Goal: Task Accomplishment & Management: Use online tool/utility

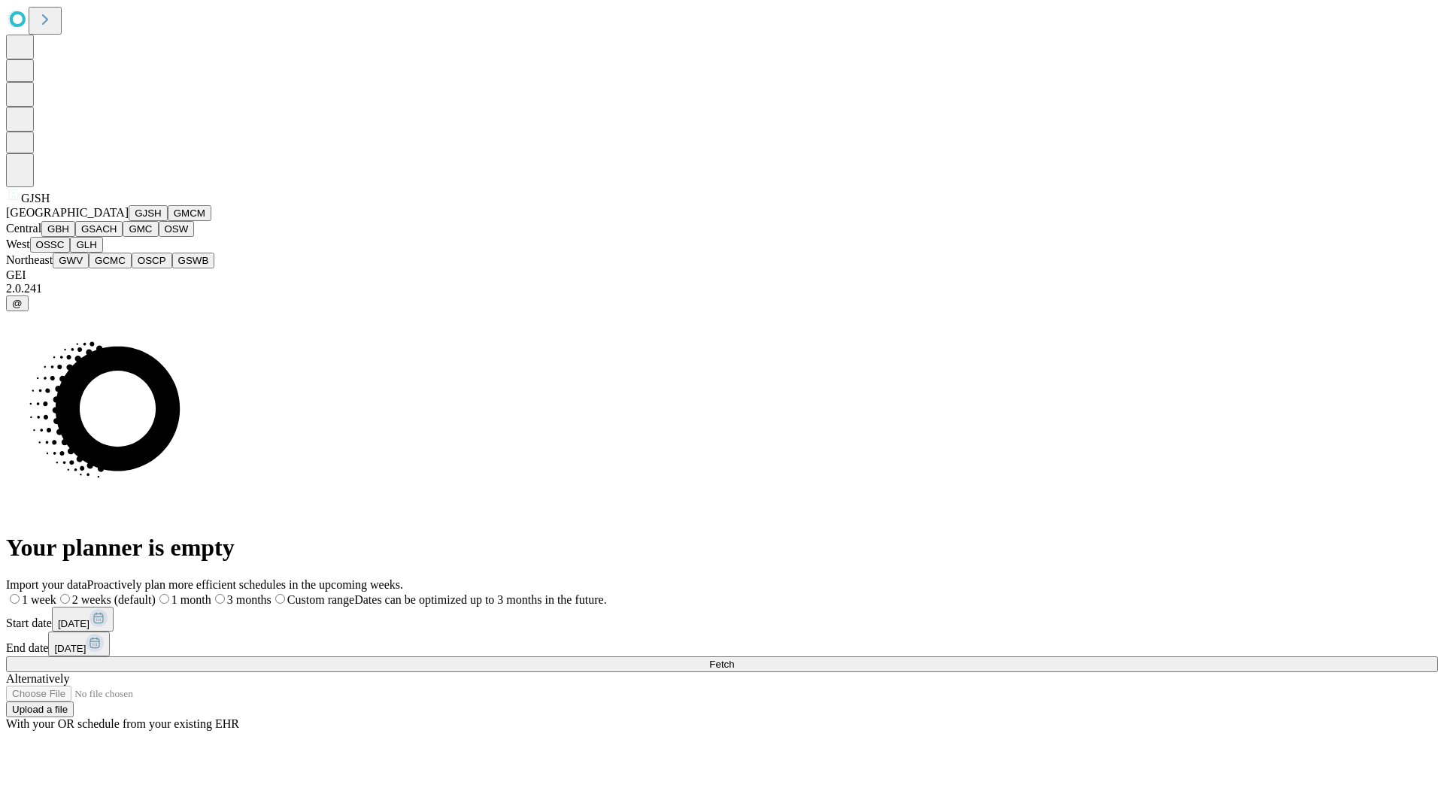
click at [129, 221] on button "GJSH" at bounding box center [148, 213] width 39 height 16
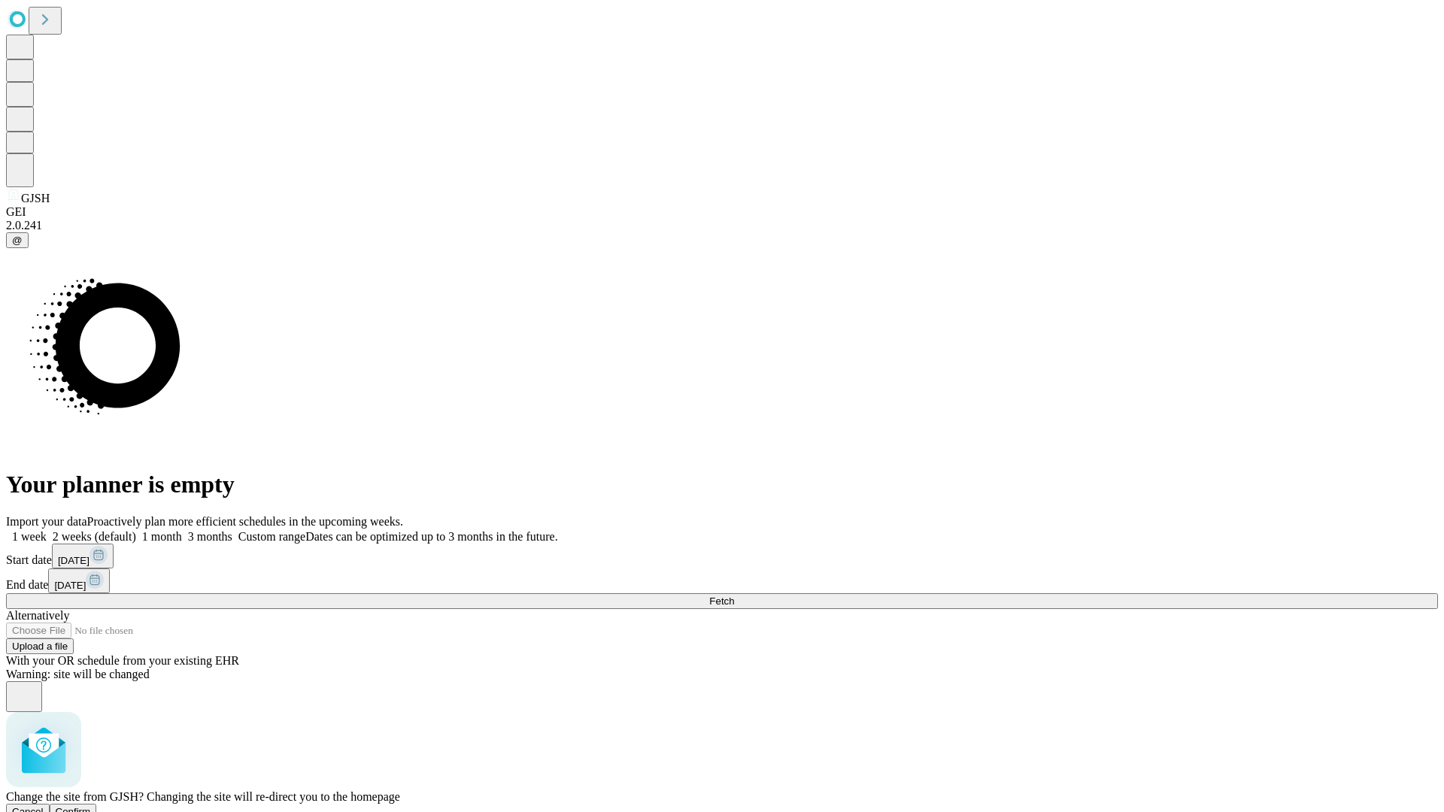
click at [91, 806] on span "Confirm" at bounding box center [73, 811] width 35 height 11
click at [47, 530] on label "1 week" at bounding box center [26, 536] width 41 height 13
click at [734, 596] on span "Fetch" at bounding box center [721, 601] width 25 height 11
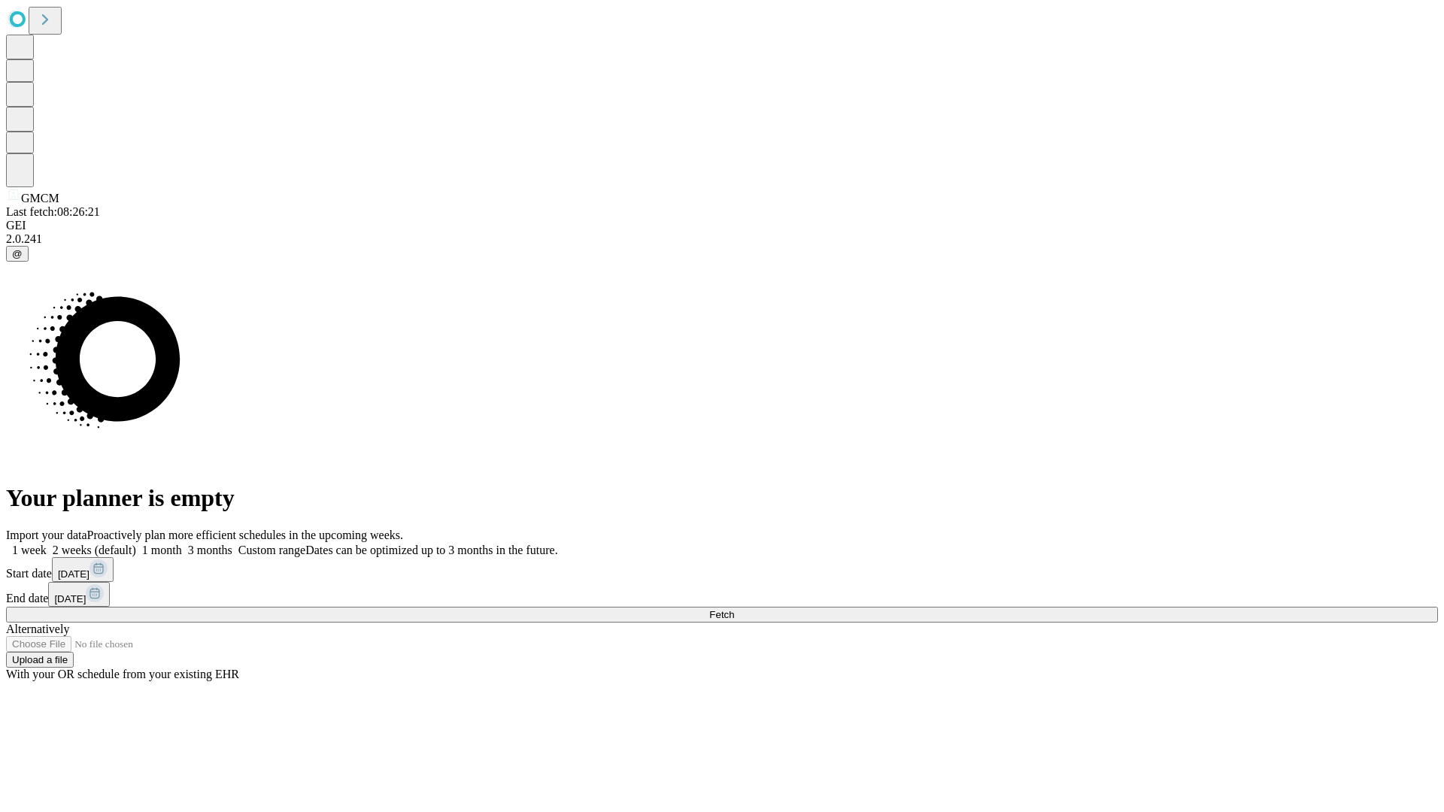
click at [734, 609] on span "Fetch" at bounding box center [721, 614] width 25 height 11
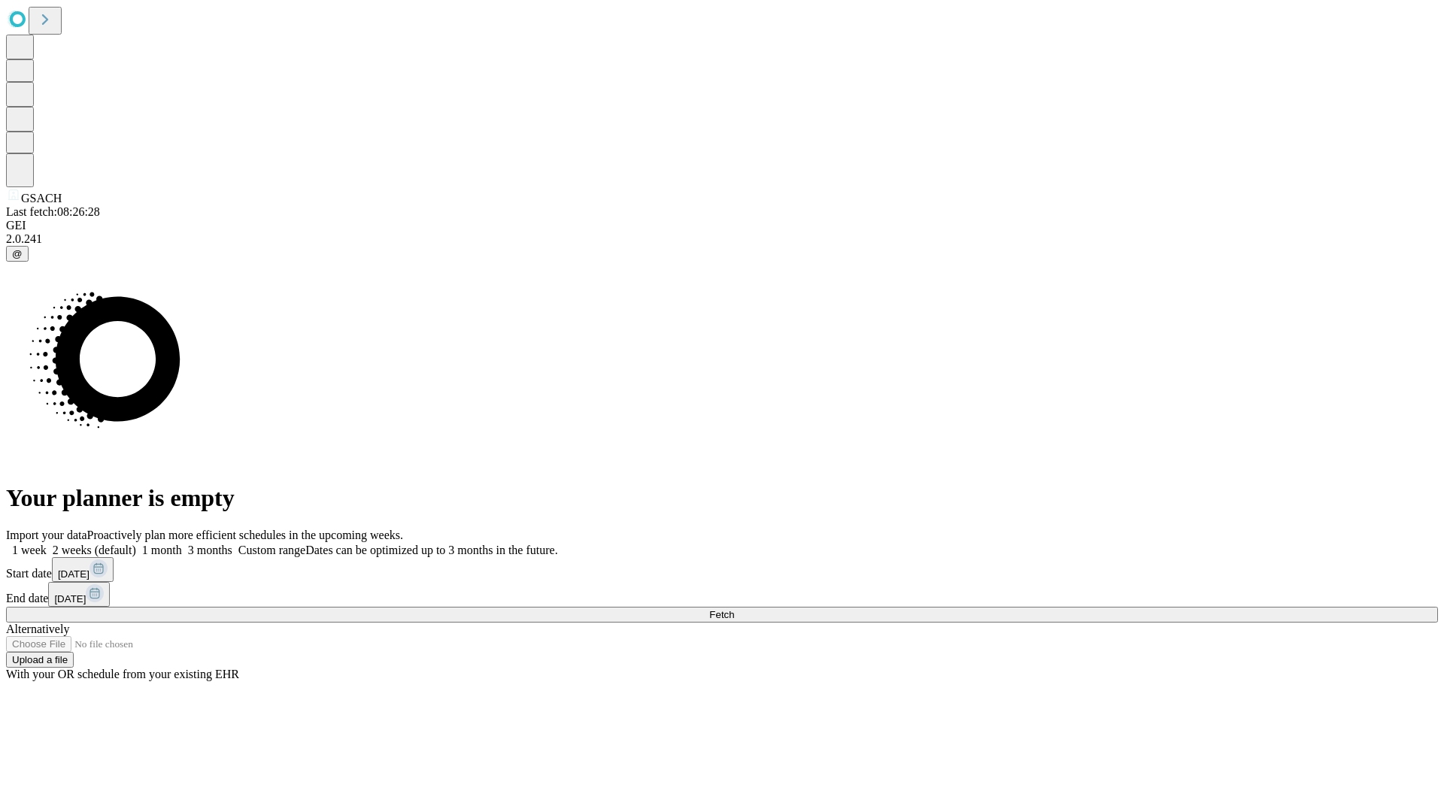
click at [47, 544] on label "1 week" at bounding box center [26, 550] width 41 height 13
click at [734, 609] on span "Fetch" at bounding box center [721, 614] width 25 height 11
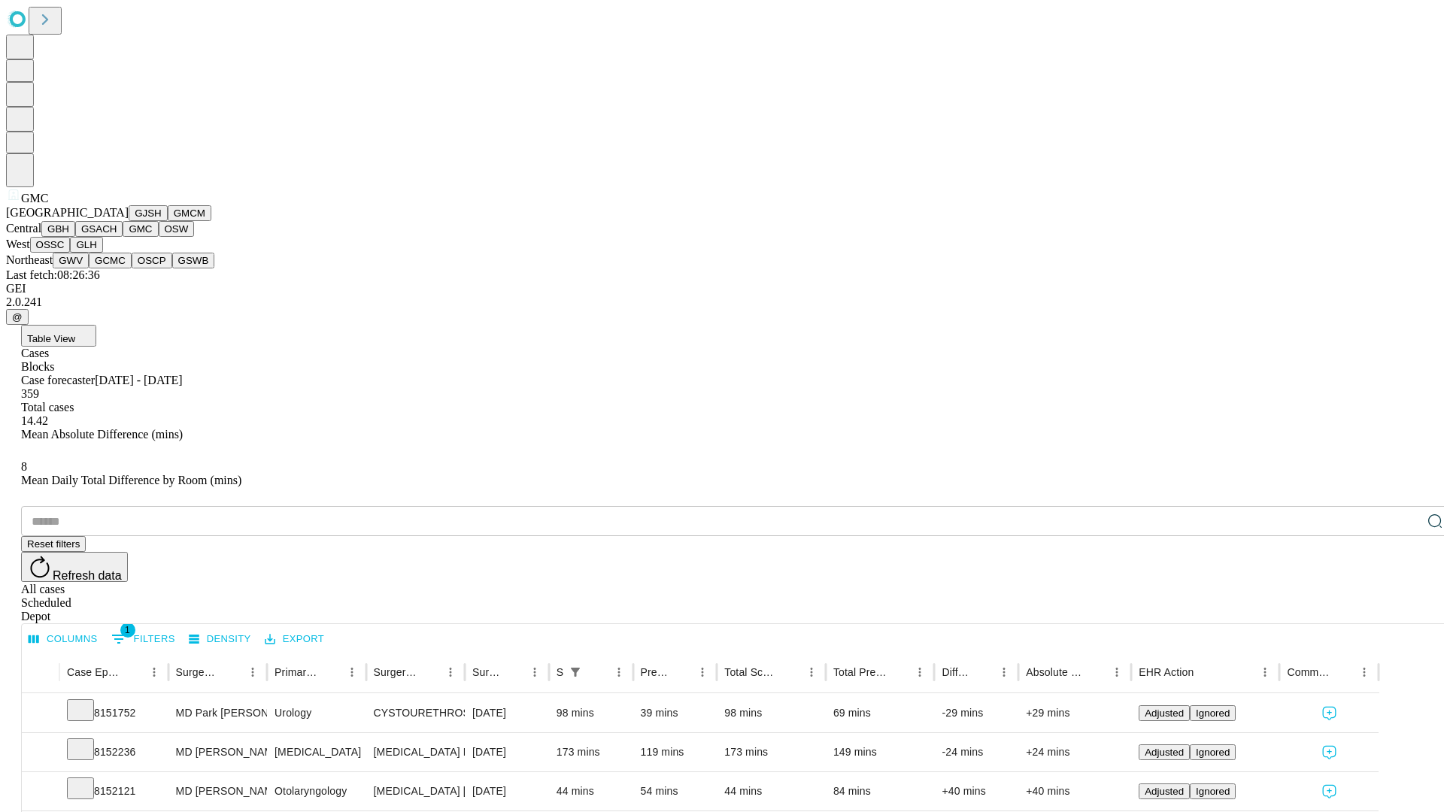
click at [159, 237] on button "OSW" at bounding box center [177, 229] width 36 height 16
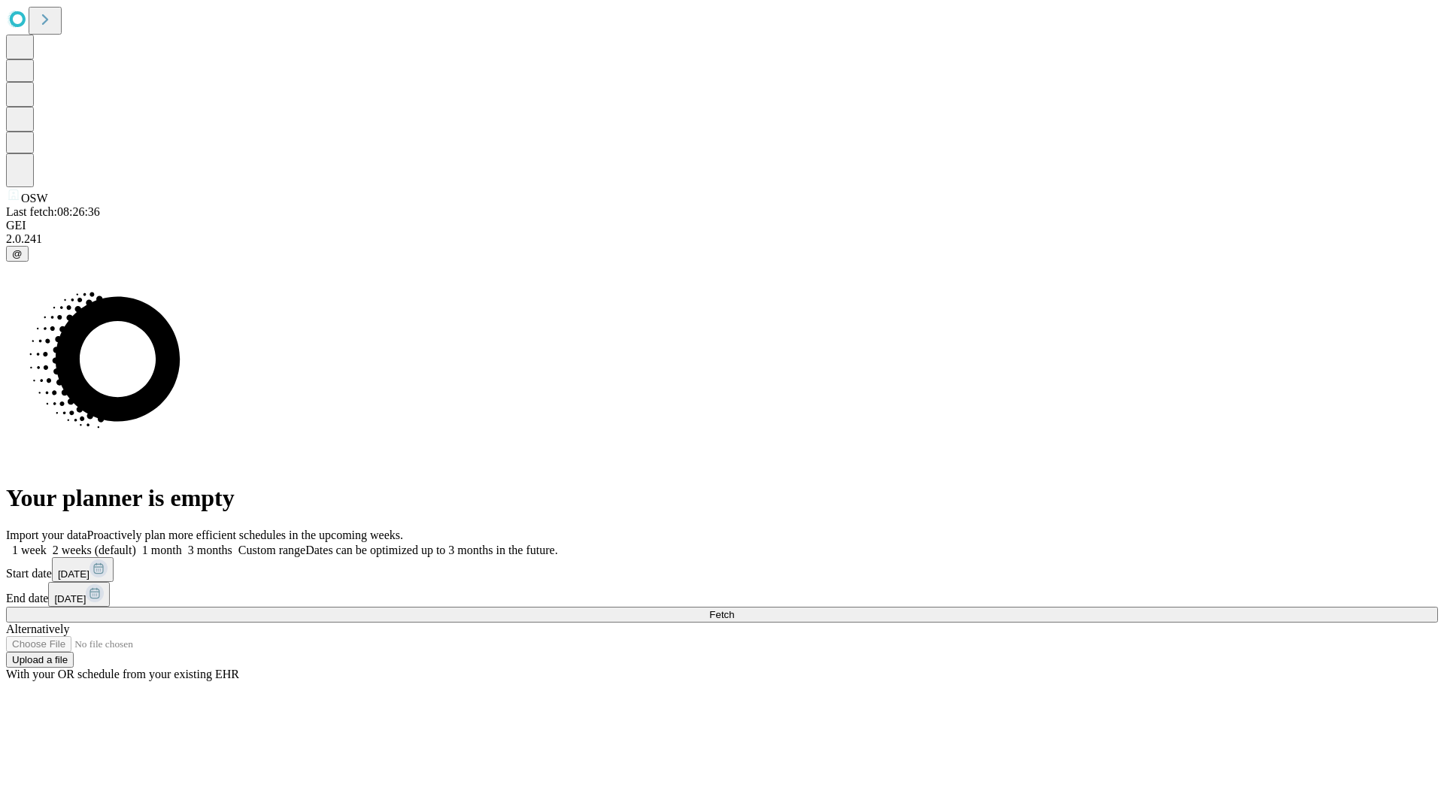
click at [47, 544] on label "1 week" at bounding box center [26, 550] width 41 height 13
click at [734, 609] on span "Fetch" at bounding box center [721, 614] width 25 height 11
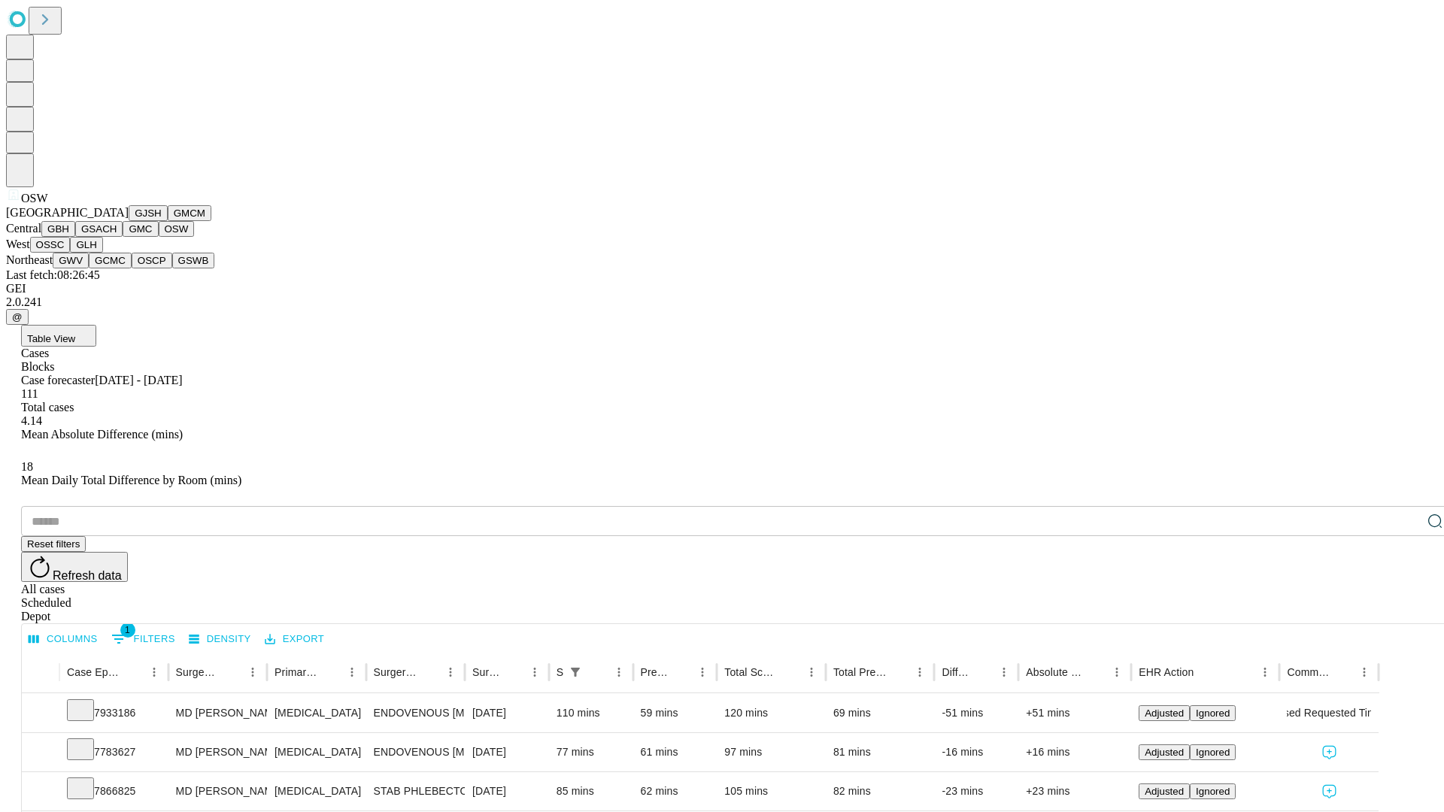
click at [71, 253] on button "OSSC" at bounding box center [50, 245] width 41 height 16
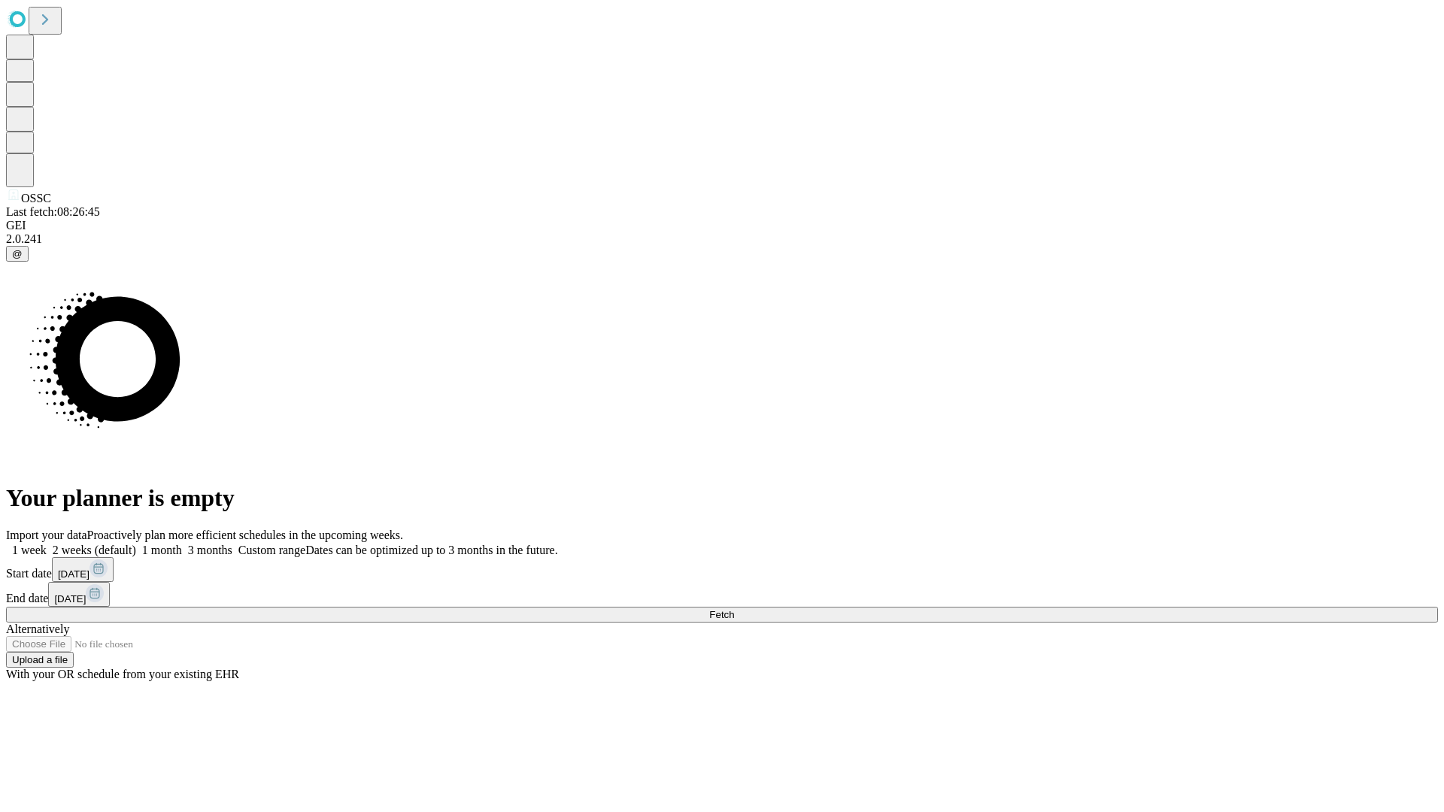
click at [47, 544] on label "1 week" at bounding box center [26, 550] width 41 height 13
click at [734, 609] on span "Fetch" at bounding box center [721, 614] width 25 height 11
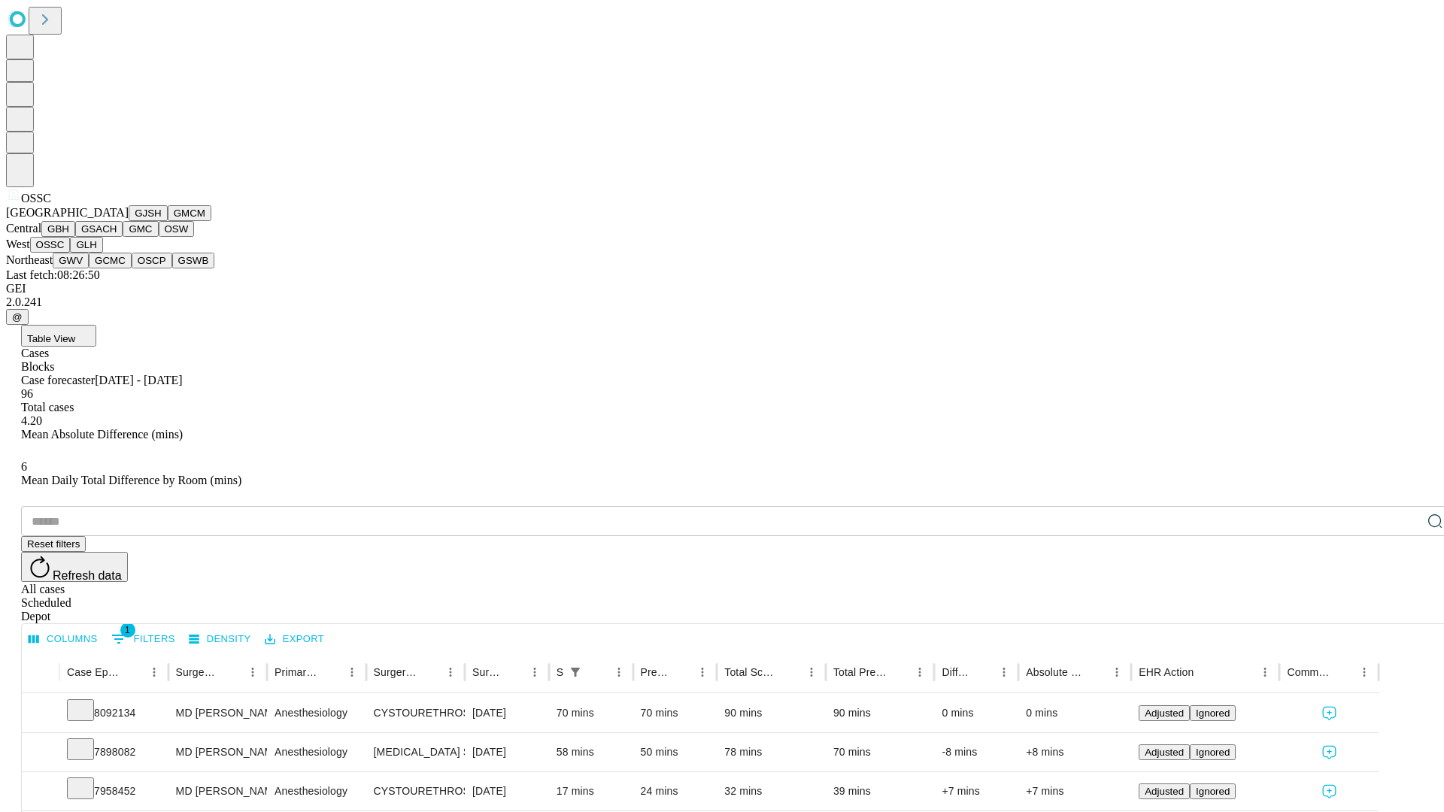
click at [102, 253] on button "GLH" at bounding box center [86, 245] width 32 height 16
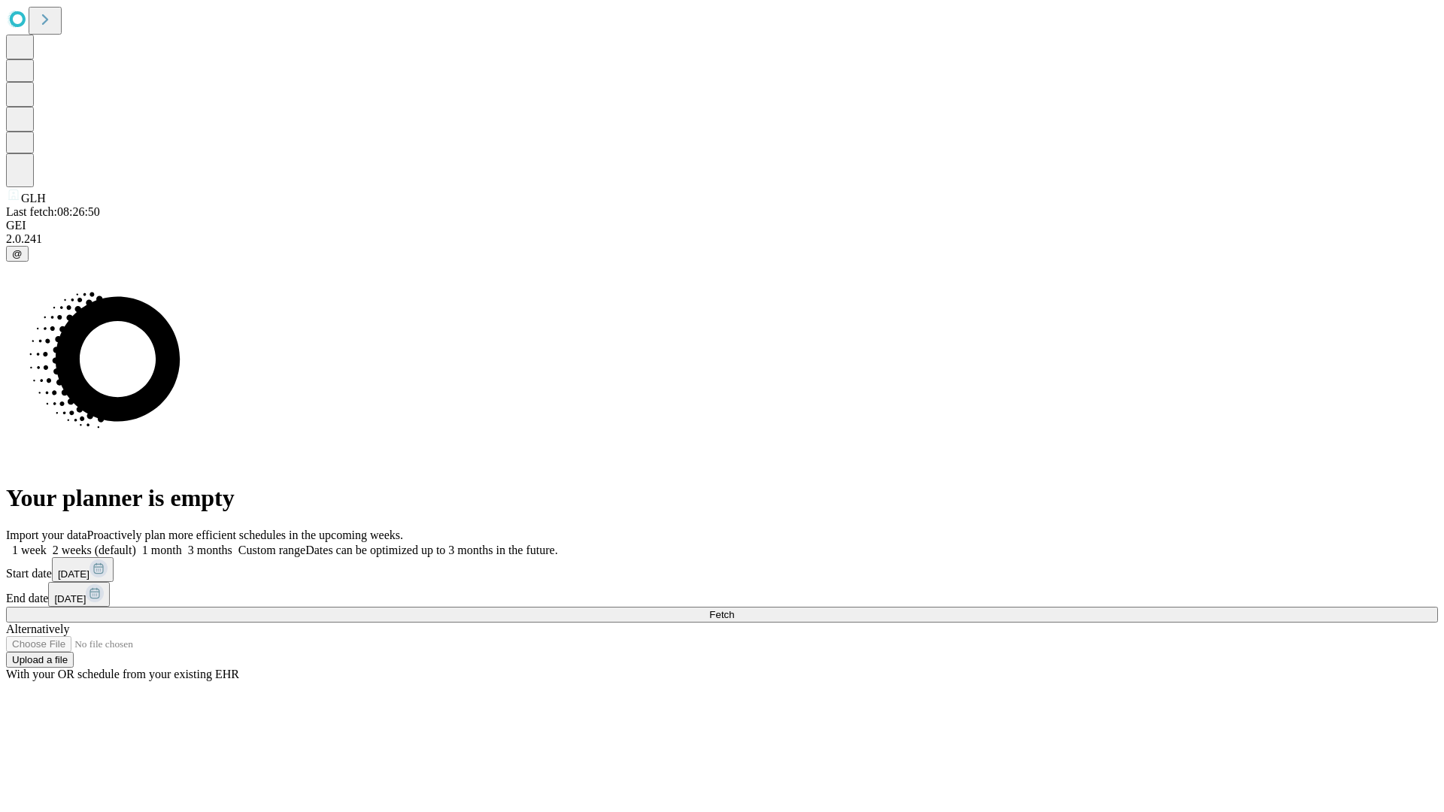
click at [47, 544] on label "1 week" at bounding box center [26, 550] width 41 height 13
click at [734, 609] on span "Fetch" at bounding box center [721, 614] width 25 height 11
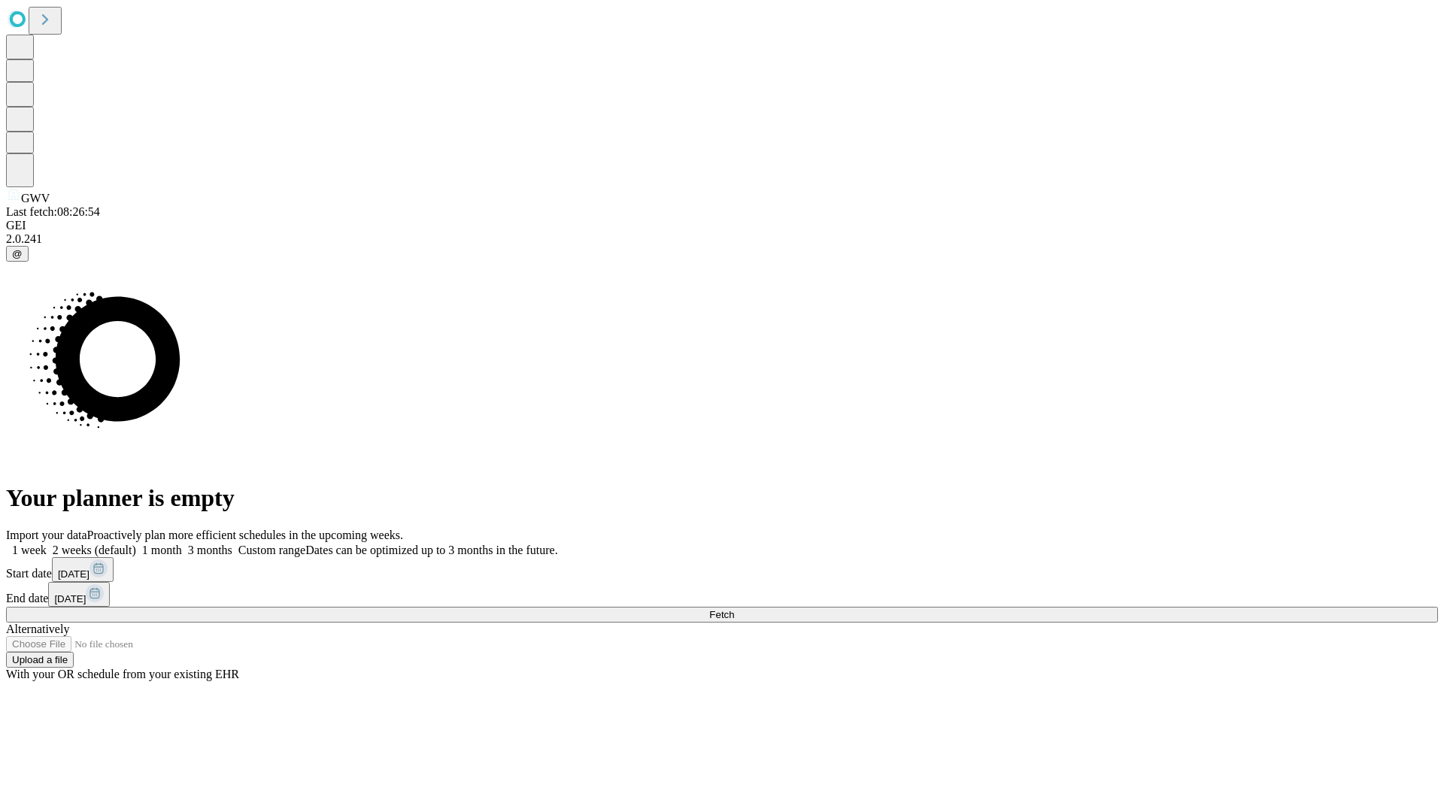
click at [47, 544] on label "1 week" at bounding box center [26, 550] width 41 height 13
click at [734, 609] on span "Fetch" at bounding box center [721, 614] width 25 height 11
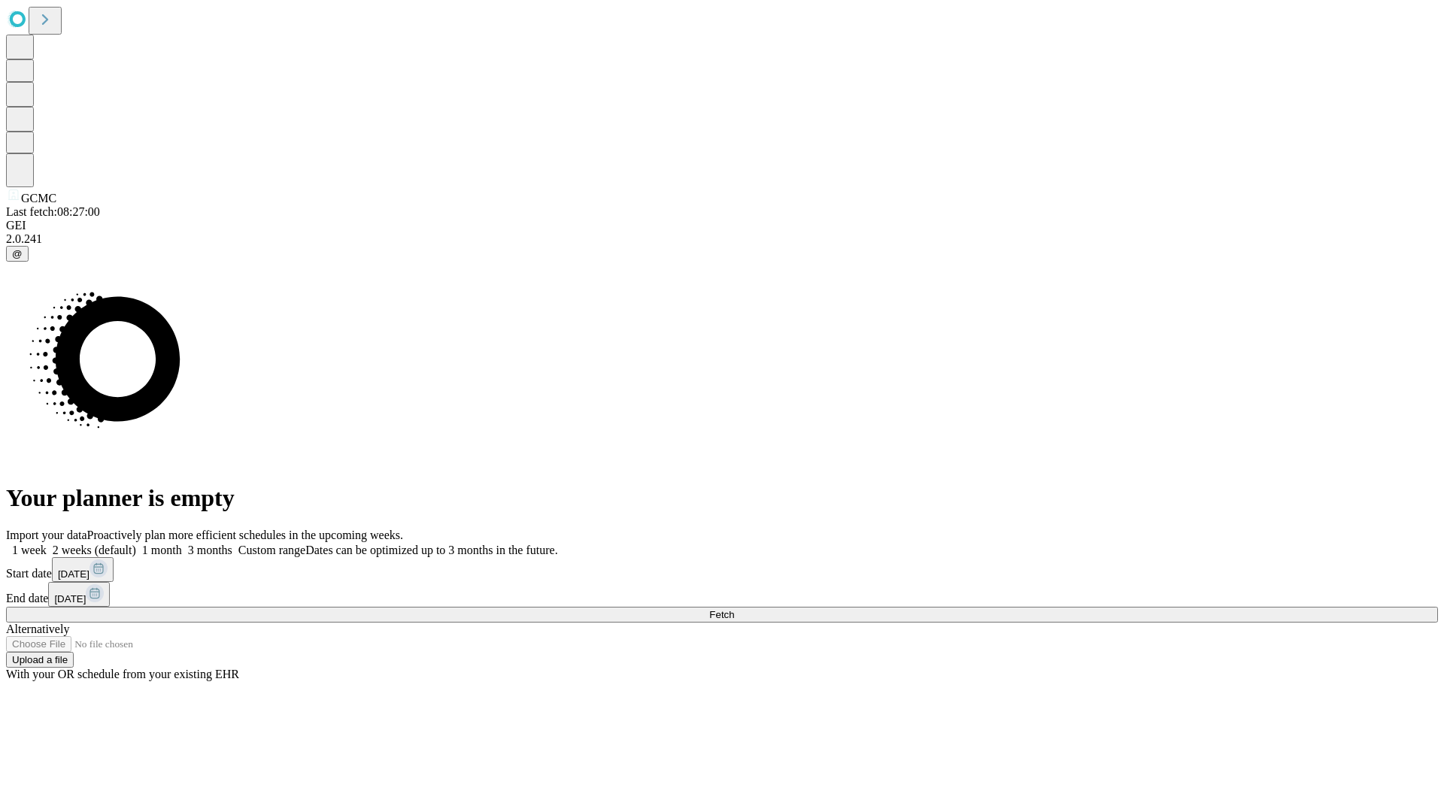
click at [47, 544] on label "1 week" at bounding box center [26, 550] width 41 height 13
click at [734, 609] on span "Fetch" at bounding box center [721, 614] width 25 height 11
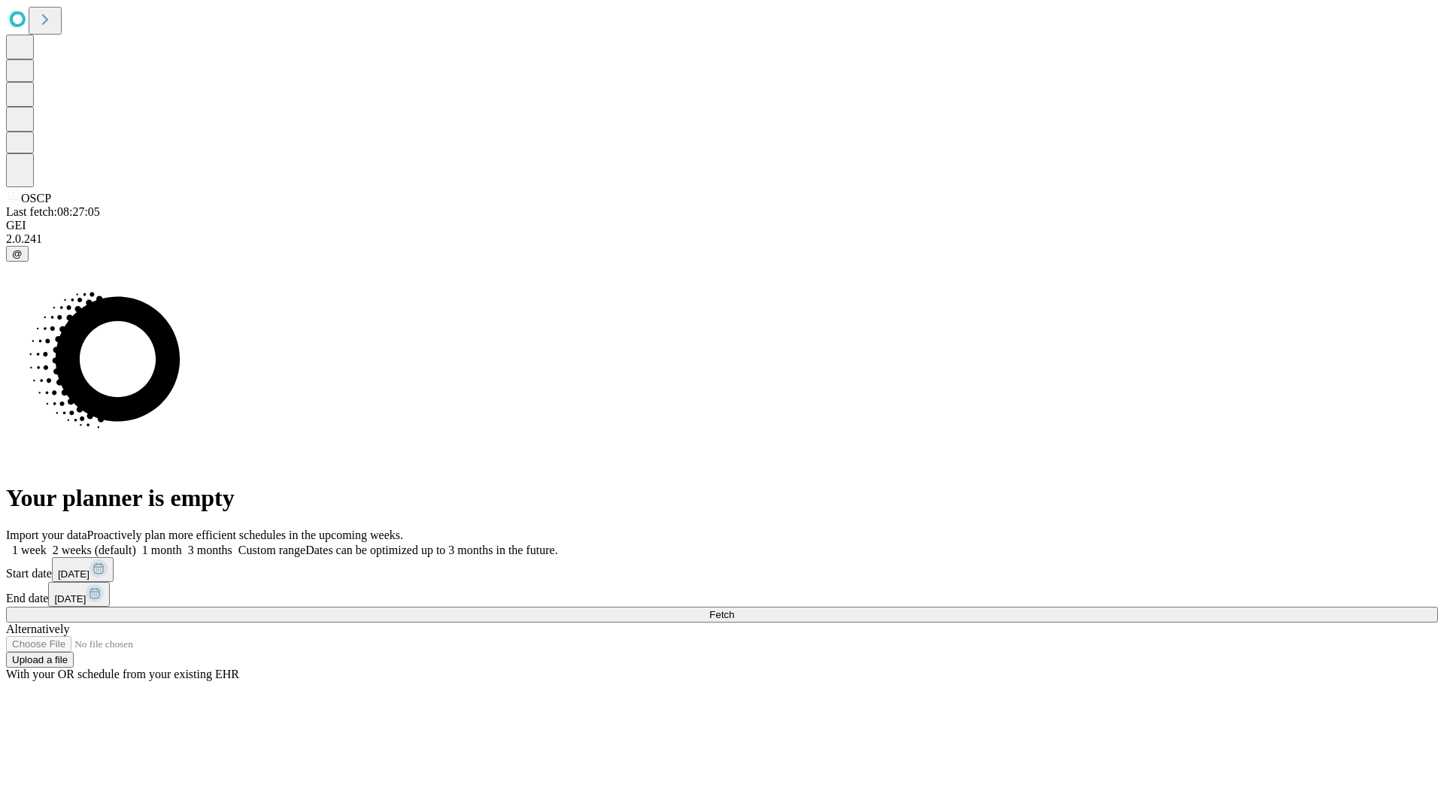
click at [734, 609] on span "Fetch" at bounding box center [721, 614] width 25 height 11
